Goal: Task Accomplishment & Management: Use online tool/utility

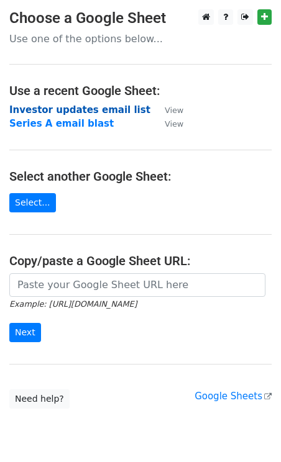
click at [85, 107] on strong "Investor updates email list" at bounding box center [79, 109] width 141 height 11
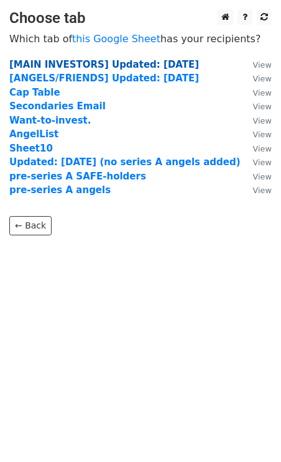
click at [107, 61] on strong "[MAIN INVESTORS] Updated: [DATE]" at bounding box center [103, 64] width 189 height 11
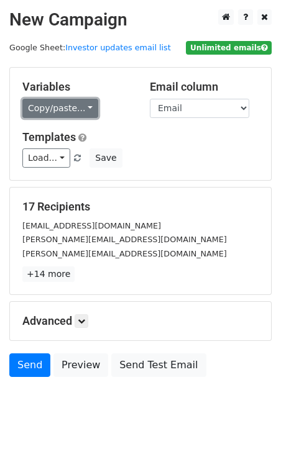
click at [70, 111] on link "Copy/paste..." at bounding box center [60, 108] width 76 height 19
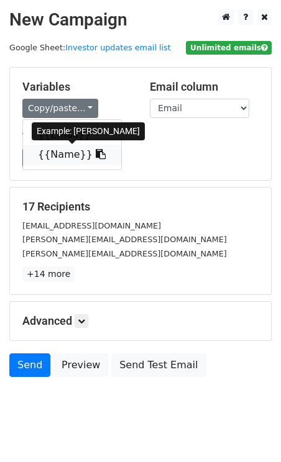
click at [96, 156] on icon at bounding box center [101, 154] width 10 height 10
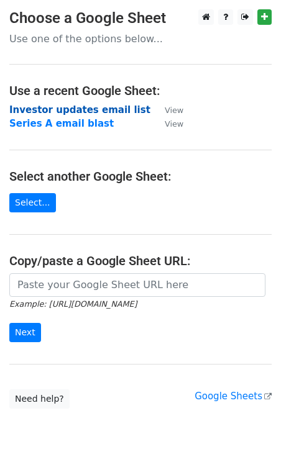
click at [66, 107] on strong "Investor updates email list" at bounding box center [79, 109] width 141 height 11
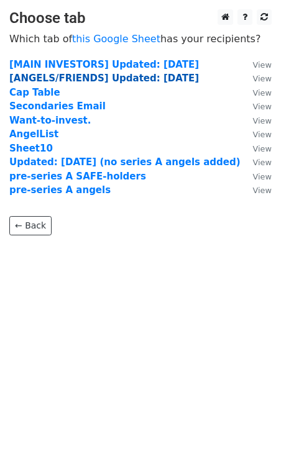
click at [65, 78] on strong "[ANGELS/FRIENDS] Updated: [DATE]" at bounding box center [103, 78] width 189 height 11
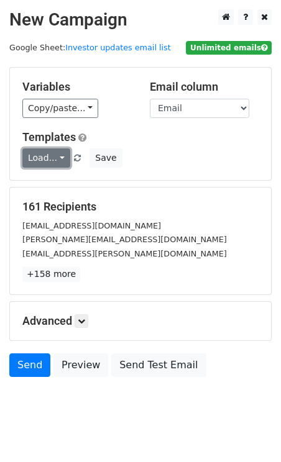
click at [51, 165] on link "Load..." at bounding box center [46, 157] width 48 height 19
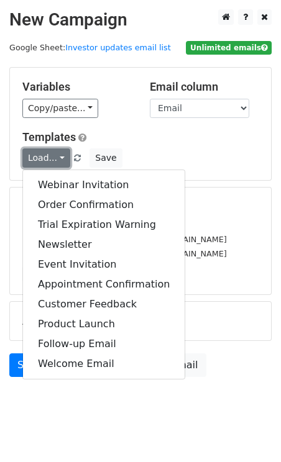
click at [45, 160] on link "Load..." at bounding box center [46, 157] width 48 height 19
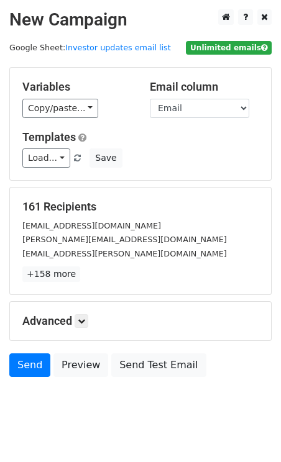
click at [57, 119] on div "Variables Copy/paste... {{Email}} {{Name}} {{Check}} {{Cap Table }} Email colum…" at bounding box center [140, 124] width 261 height 112
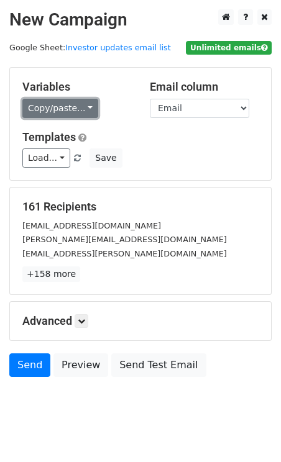
click at [58, 110] on link "Copy/paste..." at bounding box center [60, 108] width 76 height 19
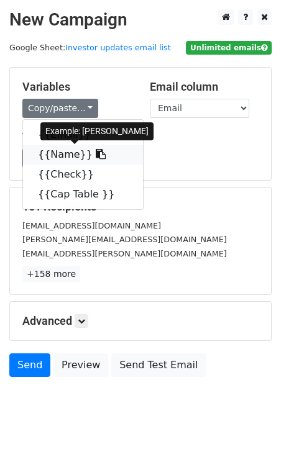
click at [63, 154] on link "{{Name}}" at bounding box center [83, 155] width 120 height 20
